Goal: Use online tool/utility: Use online tool/utility

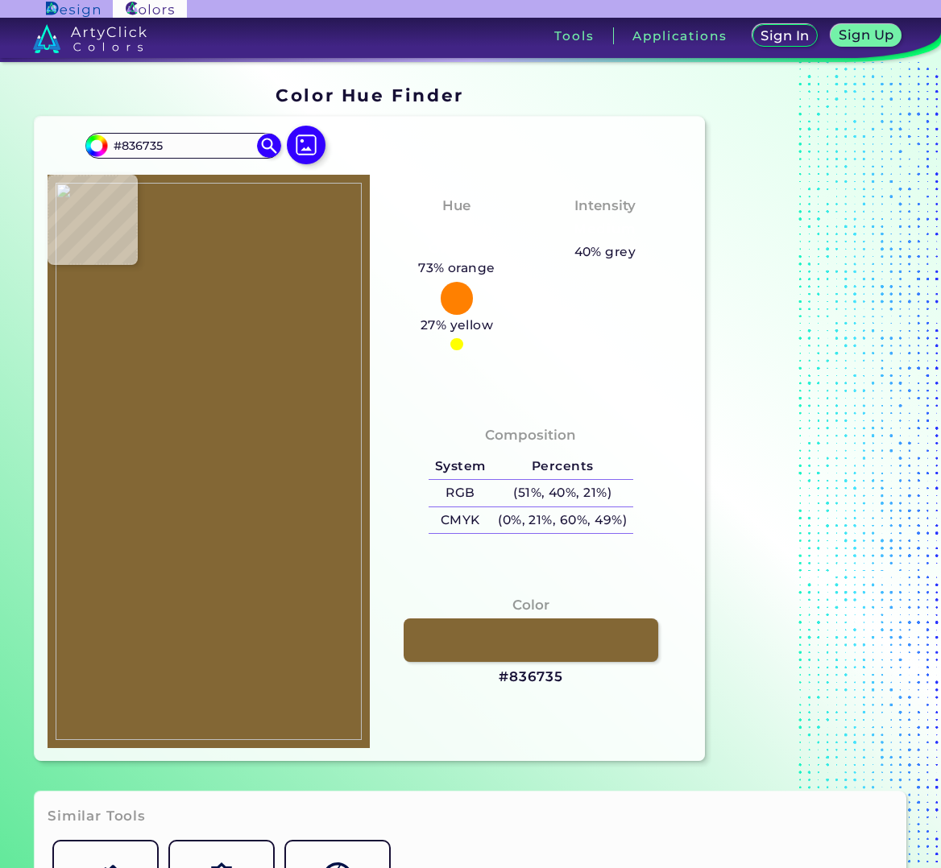
drag, startPoint x: 180, startPoint y: 146, endPoint x: 93, endPoint y: 160, distance: 87.4
click at [93, 160] on div "#836735 #836735 Acadia ◉ Acid Green ◉ Aero Blue ◉ Alabaster ◉ Albescent White ◉…" at bounding box center [208, 152] width 246 height 45
type input "a49a87"
type input "#a49a87"
type input "#A49A87"
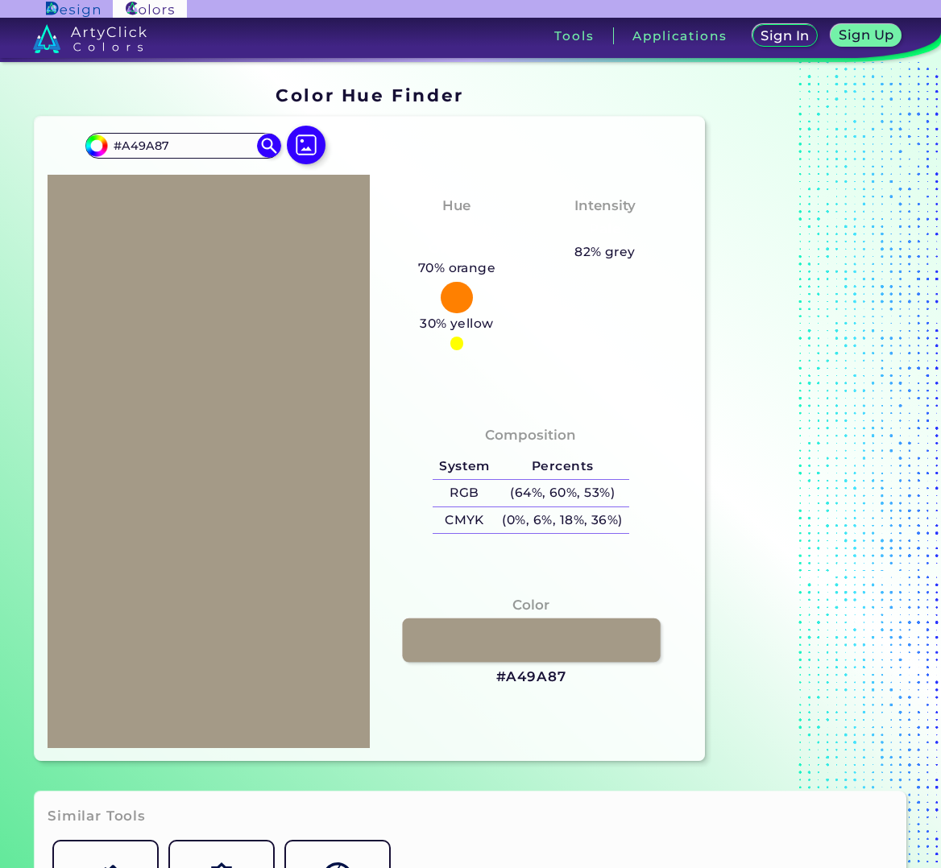
click at [544, 631] on link at bounding box center [531, 640] width 258 height 43
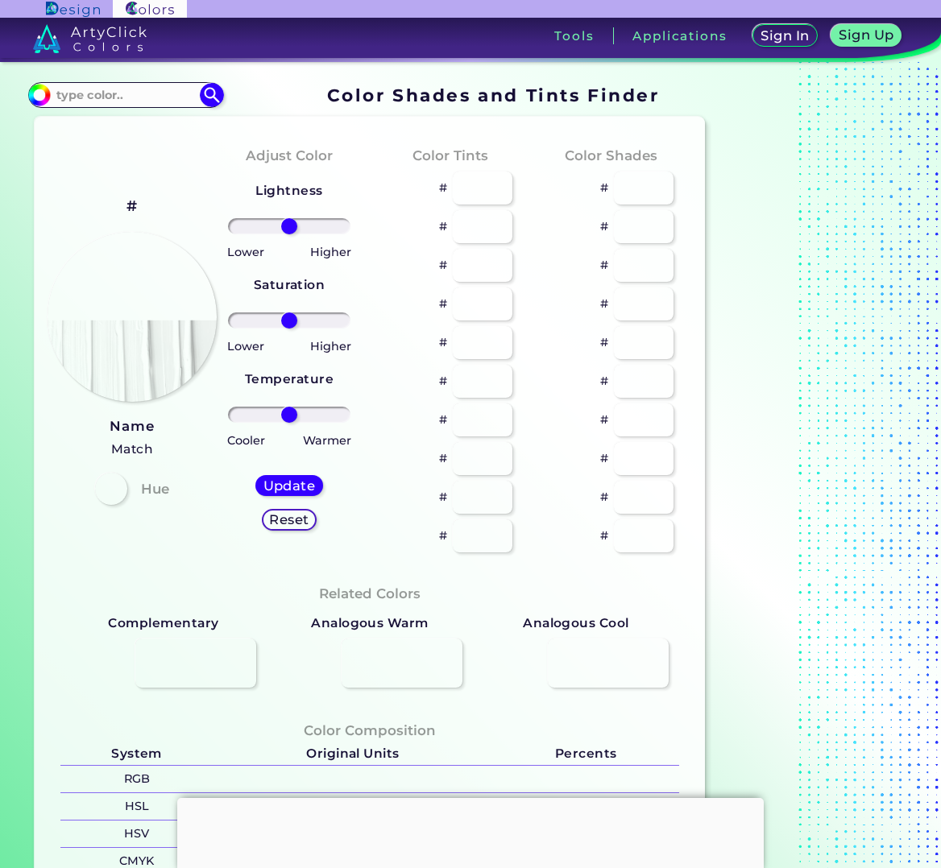
type input "#a49a87"
